Goal: Information Seeking & Learning: Learn about a topic

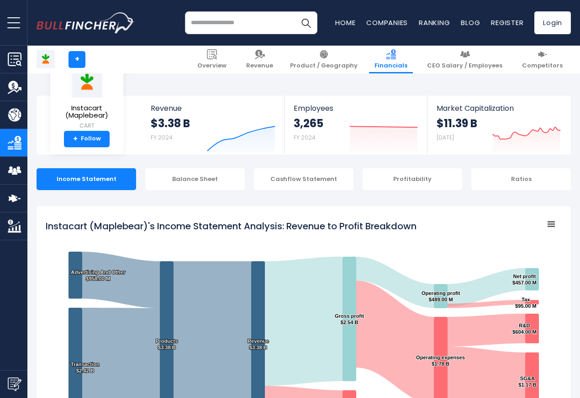
scroll to position [494, 0]
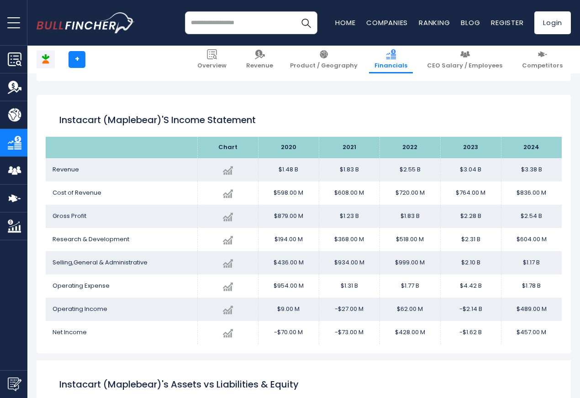
scroll to position [494, 0]
